Goal: Register for event/course

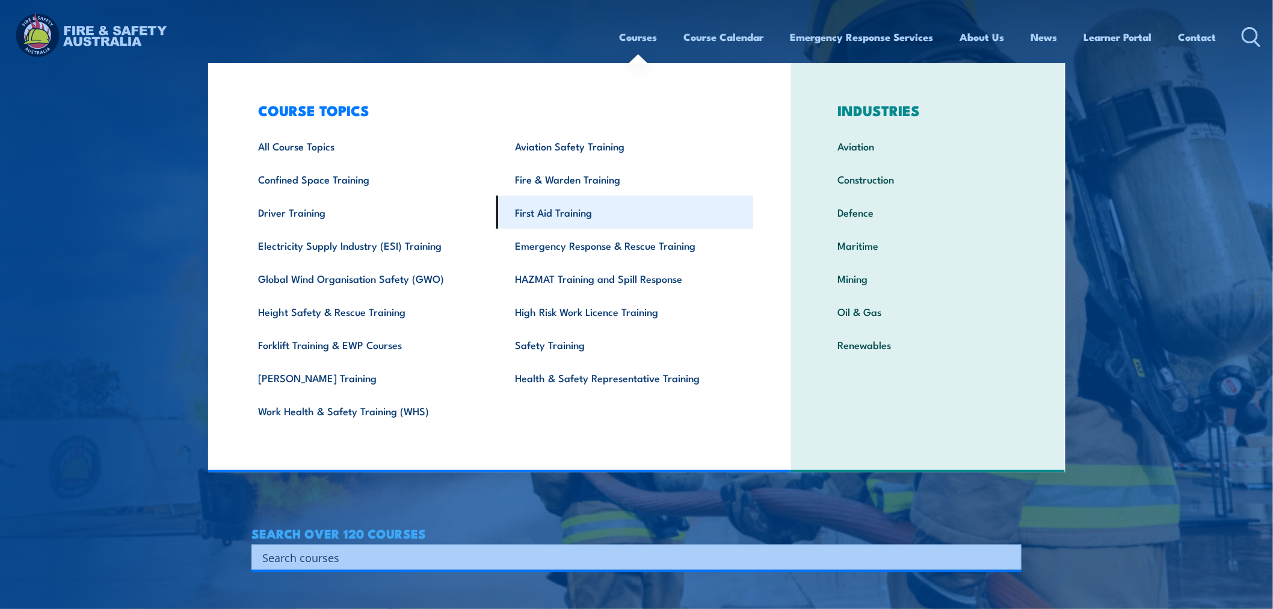
click at [578, 211] on link "First Aid Training" at bounding box center [624, 212] width 257 height 33
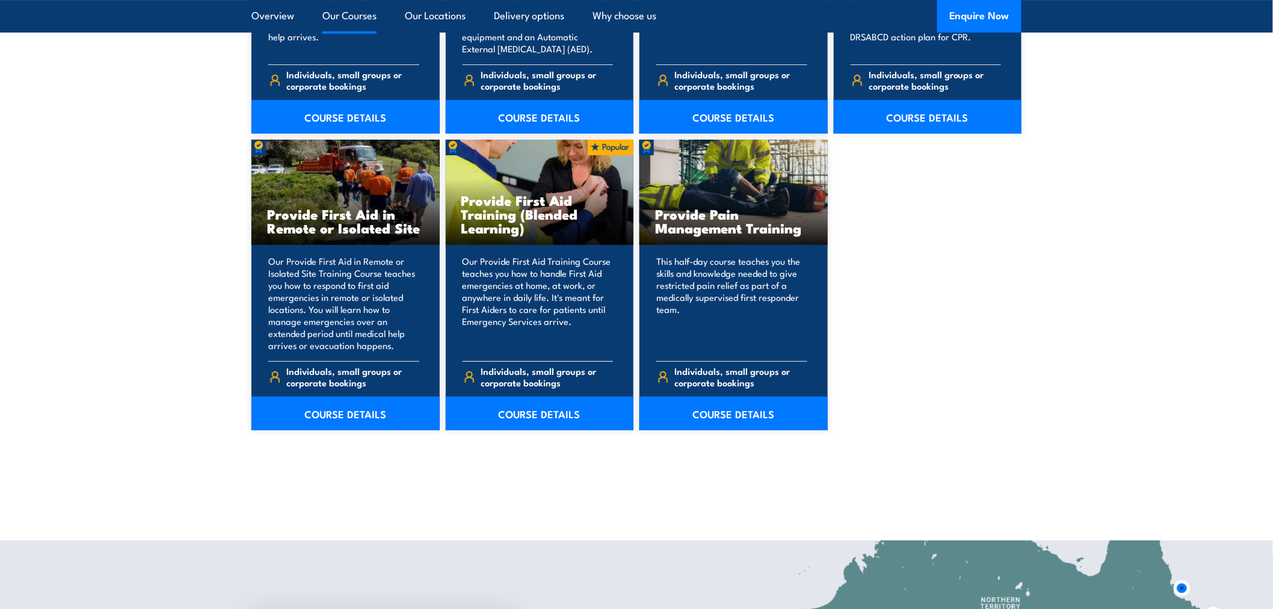
scroll to position [1738, 0]
click at [570, 410] on link "COURSE DETAILS" at bounding box center [540, 413] width 188 height 34
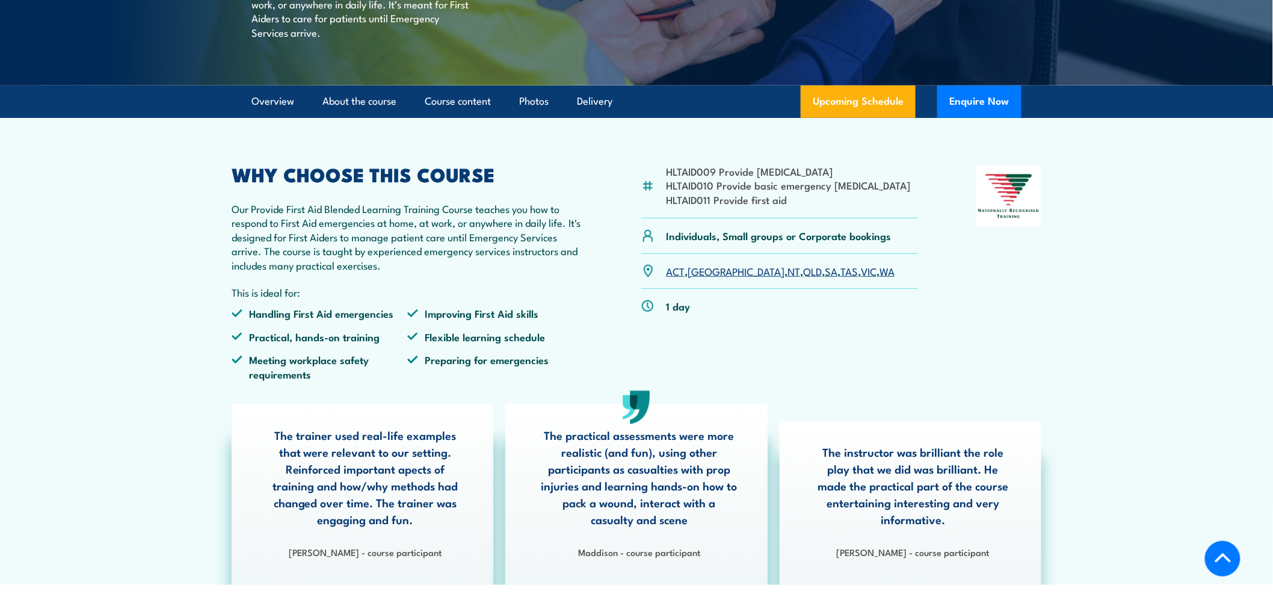
scroll to position [267, 0]
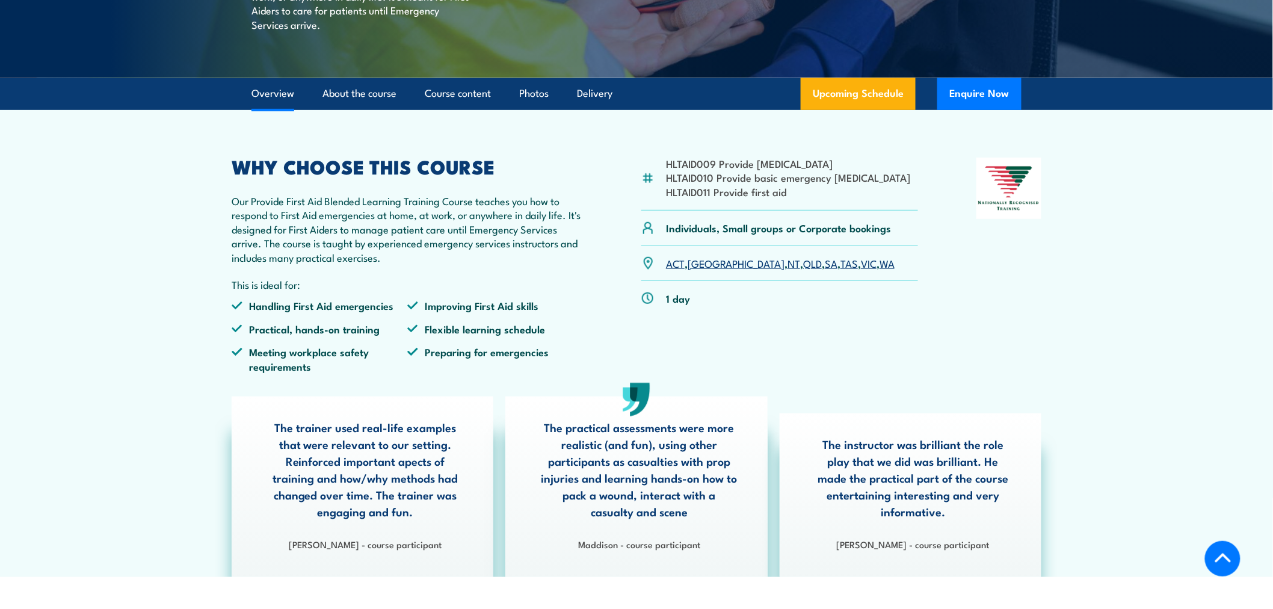
click at [861, 270] on link "VIC" at bounding box center [869, 263] width 16 height 14
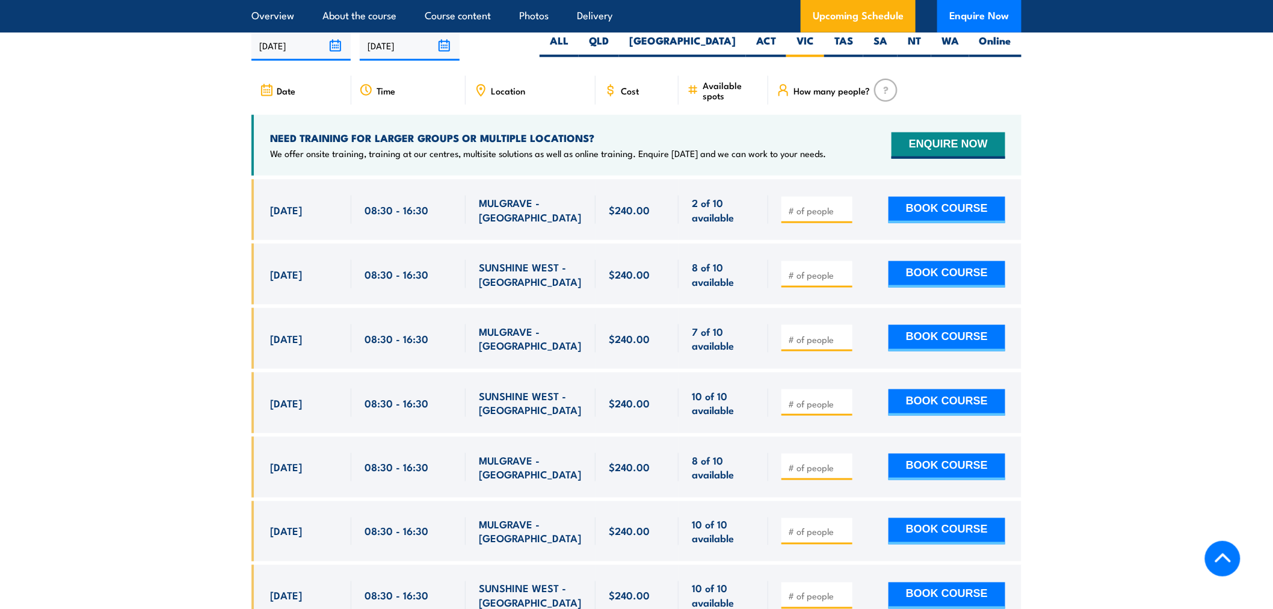
scroll to position [2385, 0]
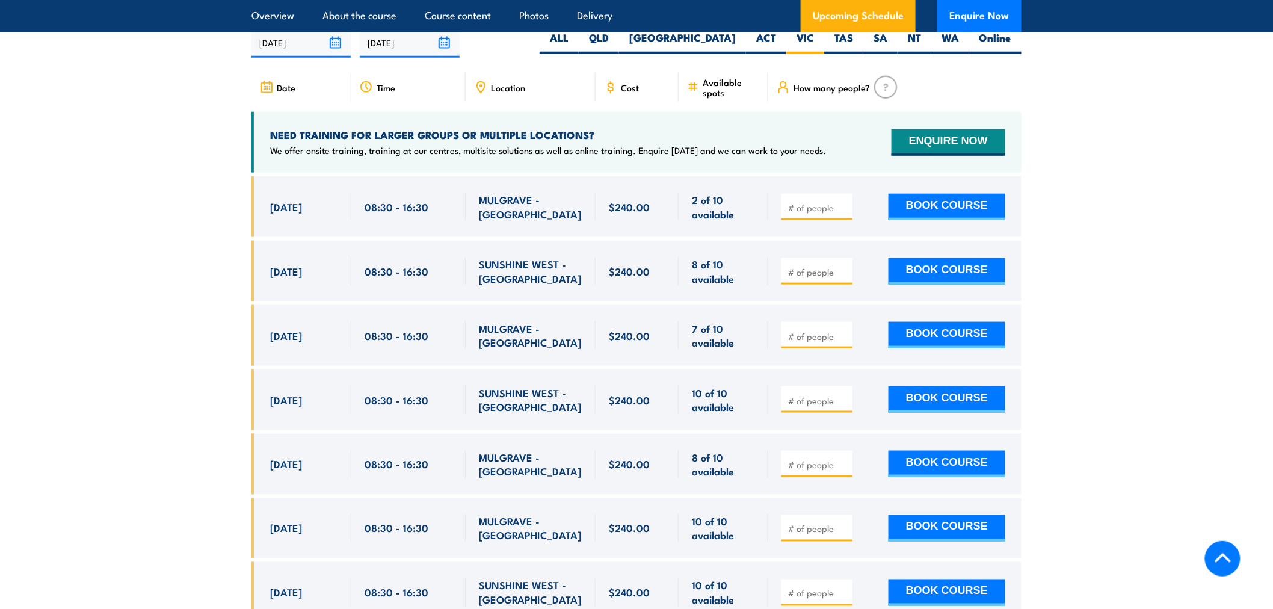
click at [817, 208] on div at bounding box center [817, 207] width 71 height 26
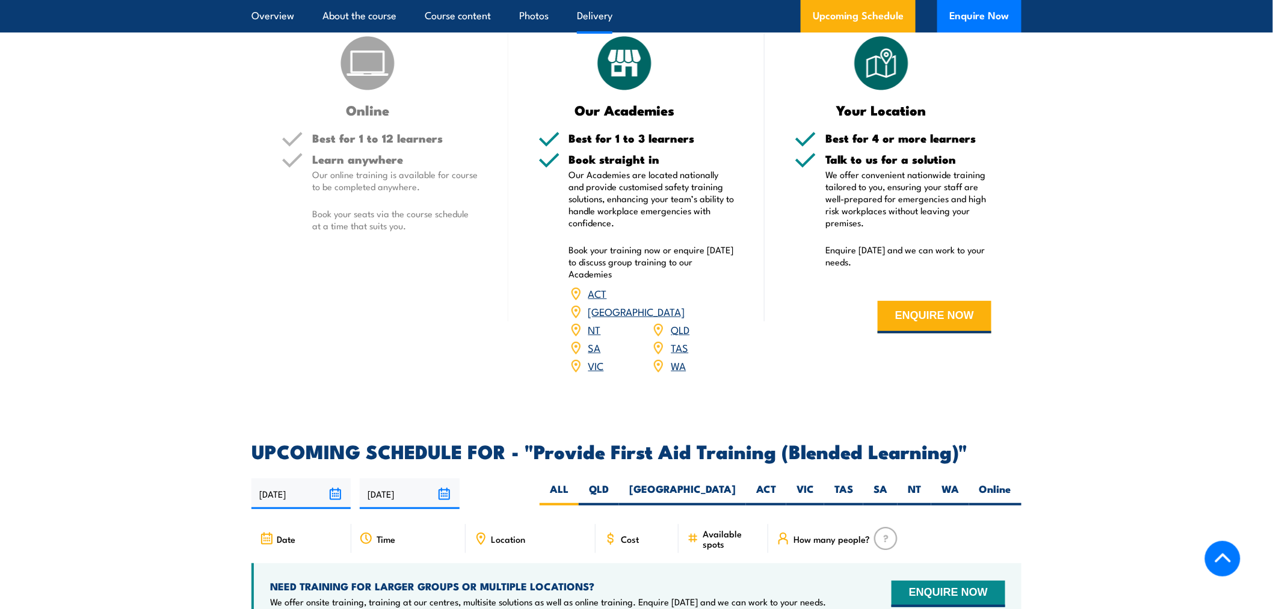
scroll to position [2139, 0]
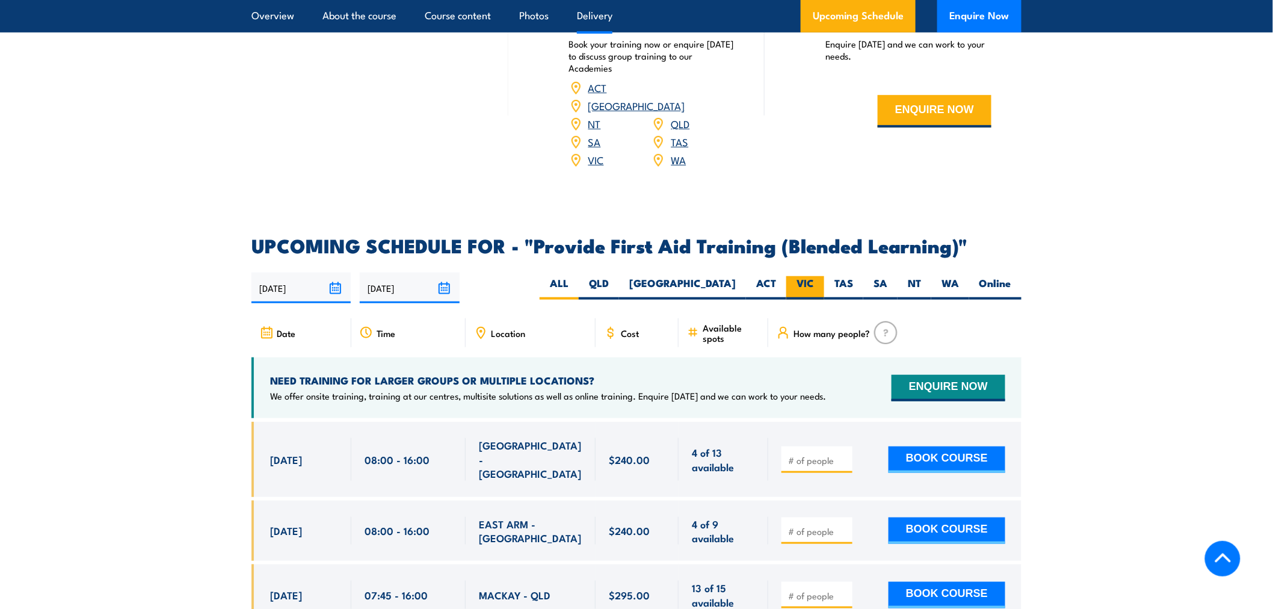
click at [807, 295] on label "VIC" at bounding box center [805, 287] width 38 height 23
click at [814, 284] on input "VIC" at bounding box center [818, 280] width 8 height 8
radio input "true"
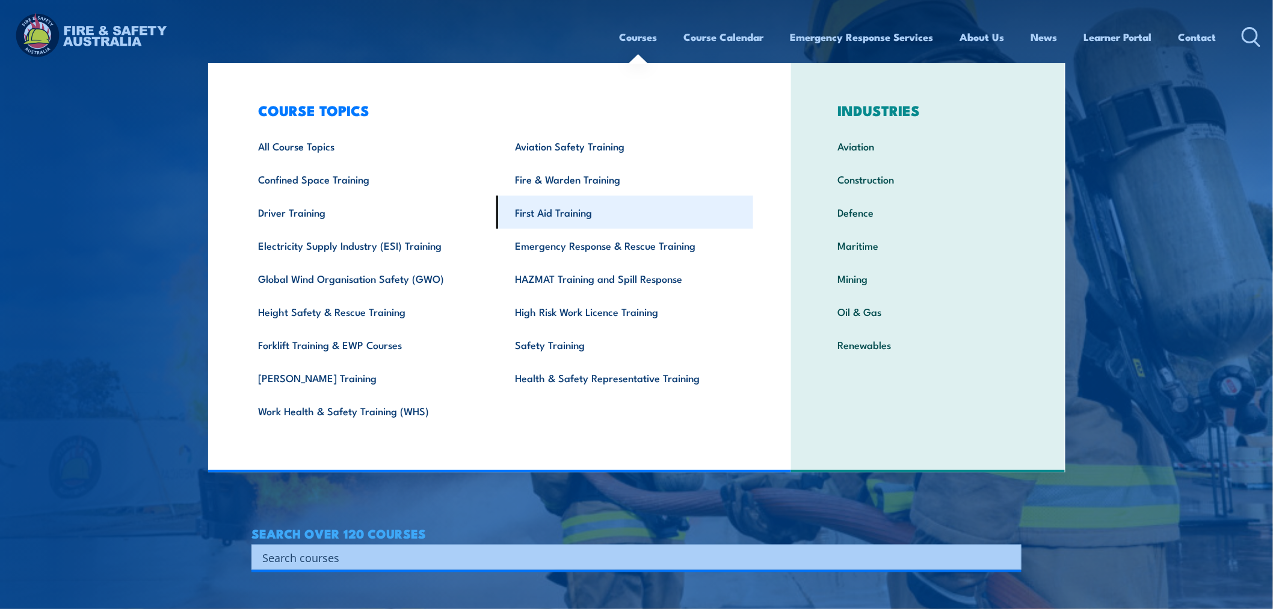
click at [534, 208] on link "First Aid Training" at bounding box center [624, 212] width 257 height 33
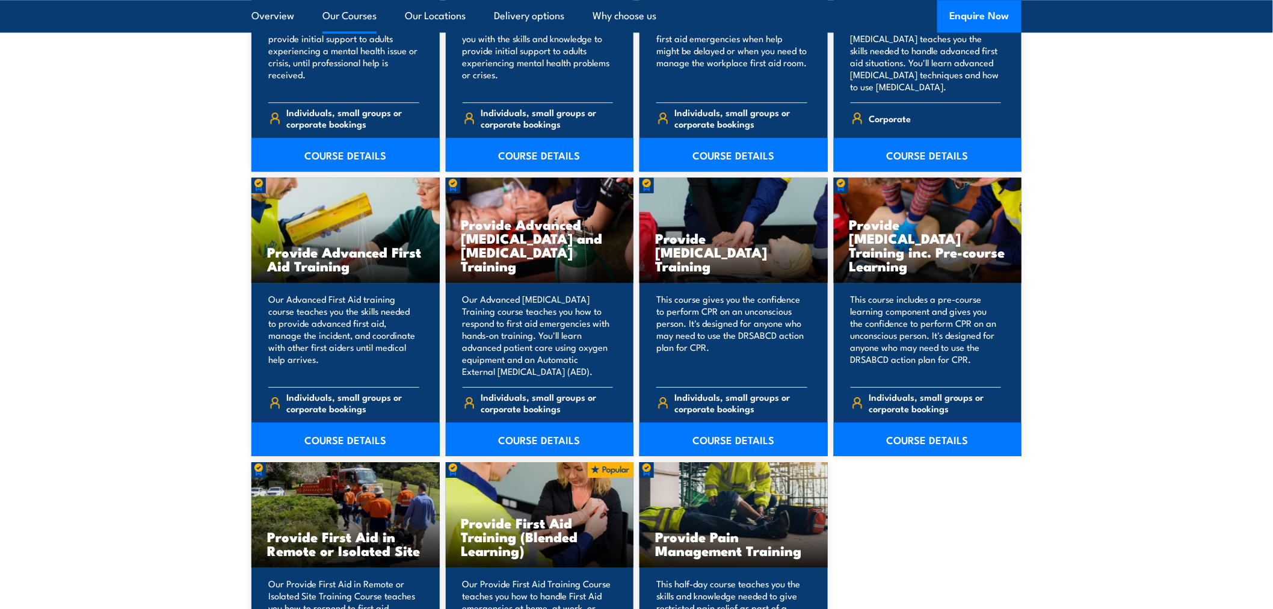
scroll to position [1604, 0]
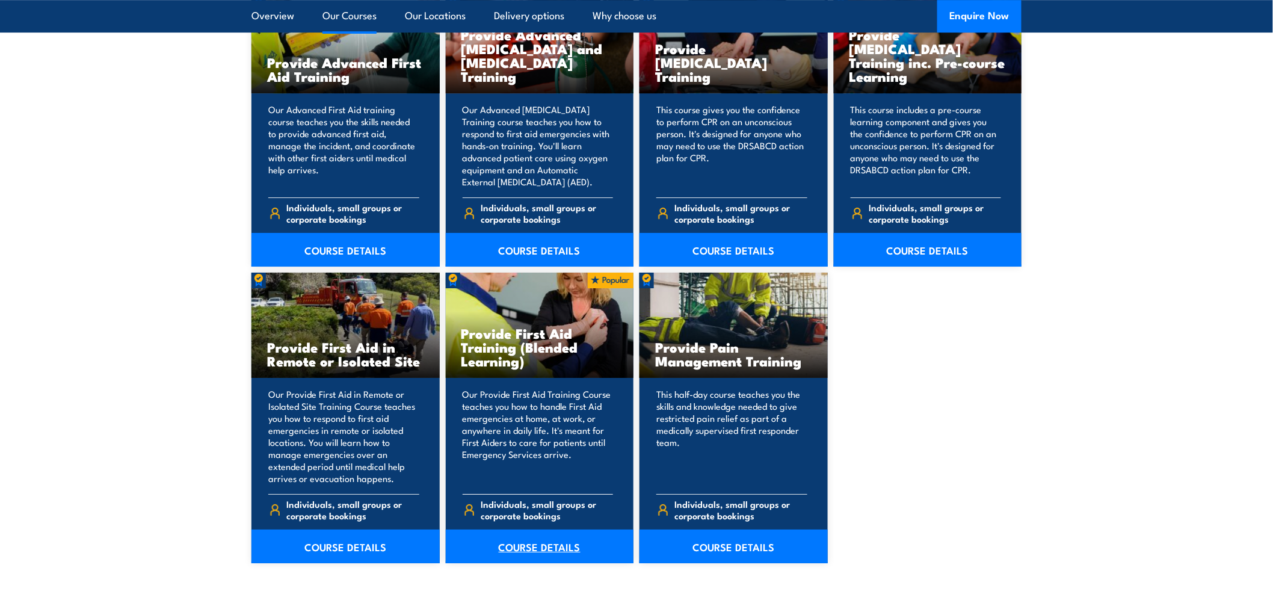
click at [546, 552] on link "COURSE DETAILS" at bounding box center [540, 547] width 188 height 34
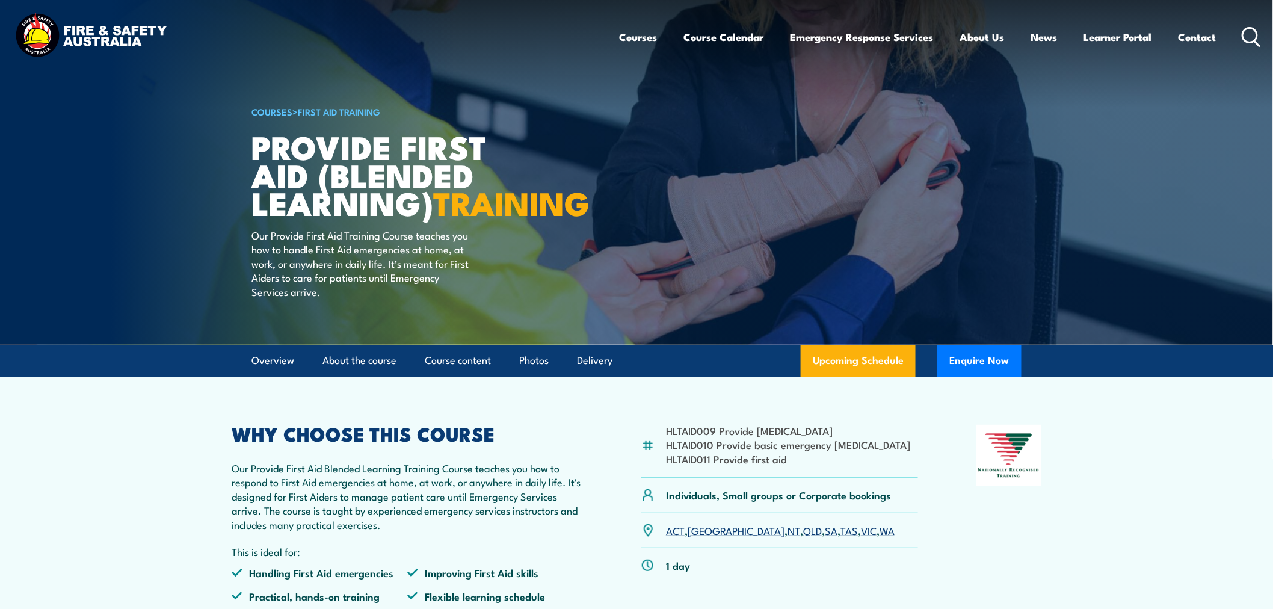
click at [861, 537] on link "VIC" at bounding box center [869, 530] width 16 height 14
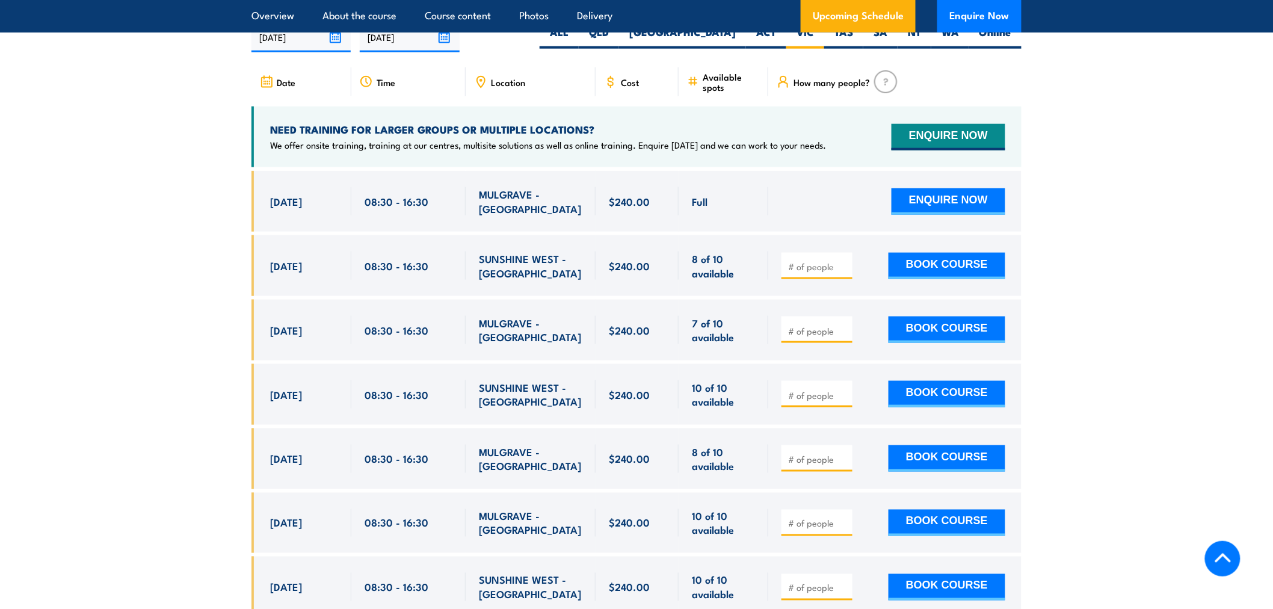
scroll to position [2385, 0]
